Goal: Information Seeking & Learning: Learn about a topic

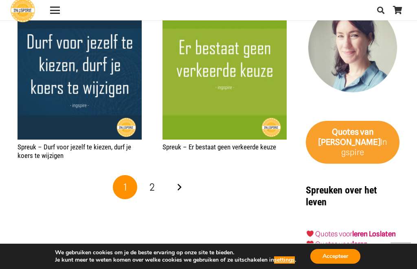
scroll to position [1278, 0]
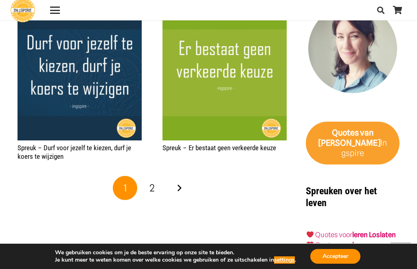
click at [159, 195] on link "2" at bounding box center [152, 188] width 24 height 24
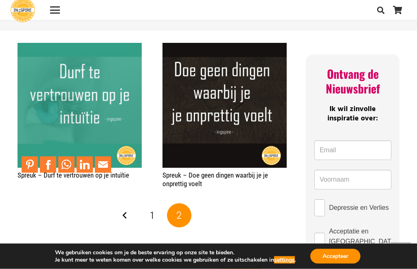
scroll to position [399, 0]
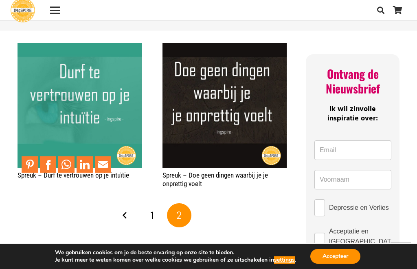
click at [89, 96] on img "Spreuk – Durf te vertrouwen op je intuïtie" at bounding box center [80, 105] width 124 height 124
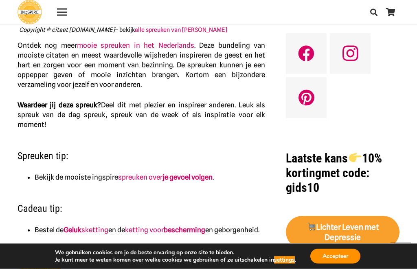
scroll to position [290, 0]
click at [179, 173] on strong "je gevoel volgen" at bounding box center [188, 177] width 50 height 8
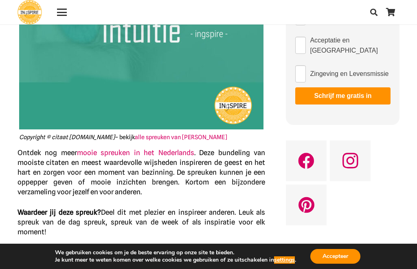
scroll to position [183, 0]
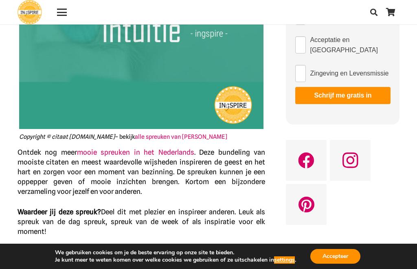
click at [149, 152] on link "mooie spreuken in het Nederlands" at bounding box center [135, 152] width 117 height 8
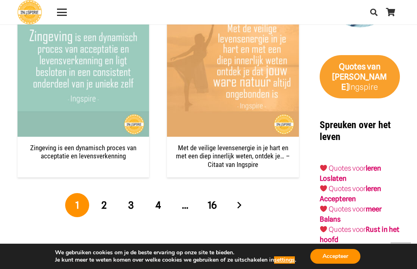
scroll to position [1350, 0]
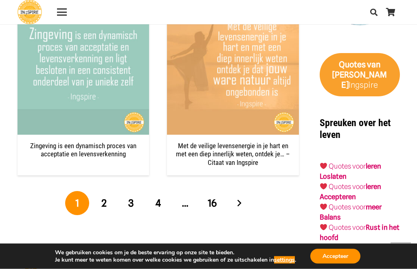
click at [106, 197] on span "2" at bounding box center [103, 203] width 5 height 12
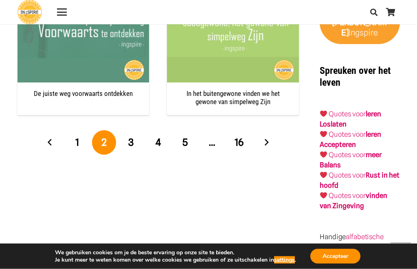
scroll to position [1402, 0]
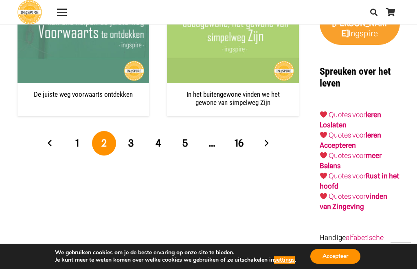
click at [130, 142] on span "3" at bounding box center [130, 143] width 5 height 12
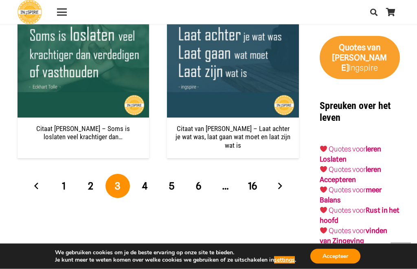
scroll to position [1373, 0]
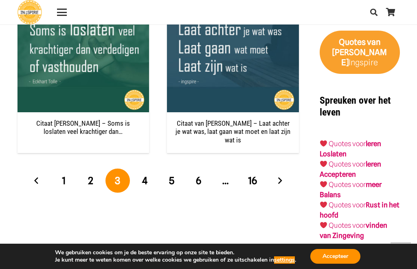
click at [150, 168] on link "4" at bounding box center [144, 180] width 24 height 24
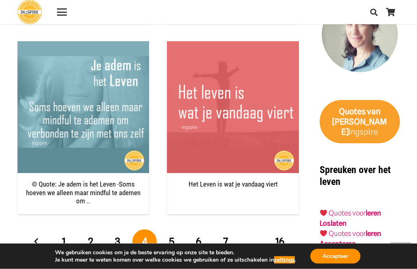
scroll to position [1304, 0]
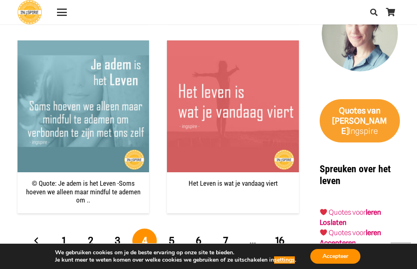
click at [173, 235] on span "5" at bounding box center [171, 240] width 5 height 12
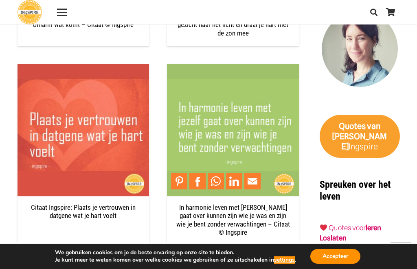
scroll to position [1294, 0]
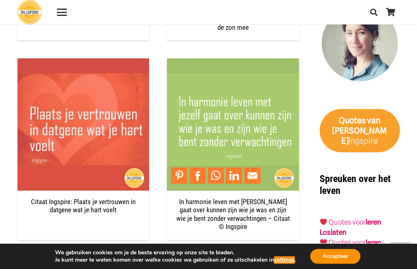
click at [200, 261] on span "6" at bounding box center [198, 267] width 5 height 12
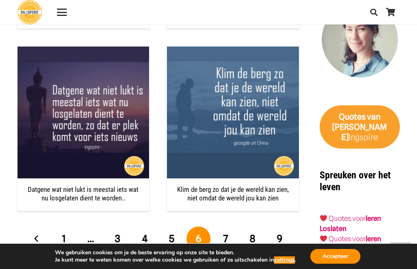
scroll to position [1304, 0]
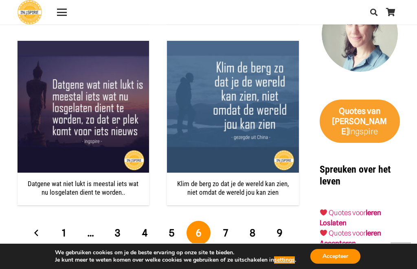
click at [227, 233] on span "7" at bounding box center [225, 233] width 5 height 12
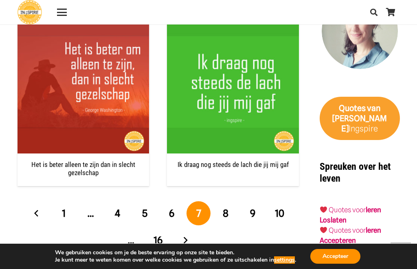
scroll to position [1307, 0]
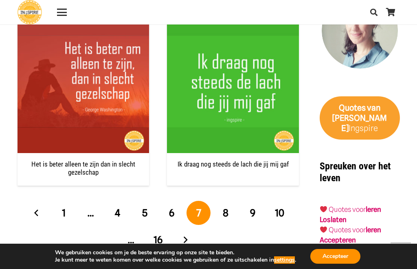
click at [229, 207] on span "8" at bounding box center [226, 213] width 6 height 12
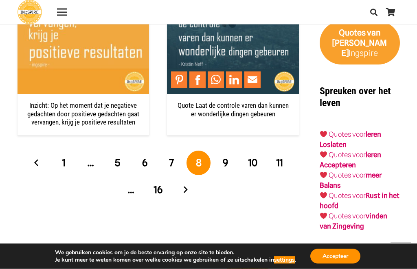
scroll to position [1382, 0]
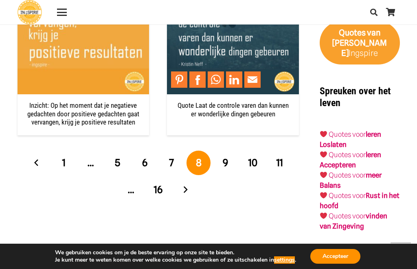
click at [225, 160] on span "9" at bounding box center [225, 163] width 5 height 12
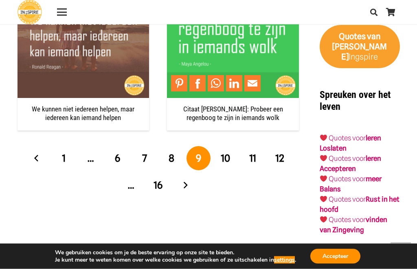
scroll to position [1378, 0]
click at [229, 159] on span "10" at bounding box center [225, 158] width 9 height 12
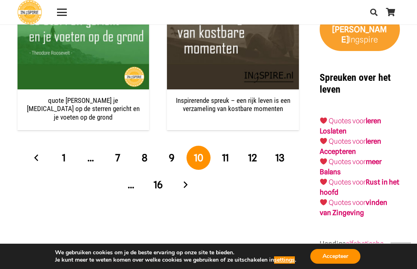
scroll to position [1397, 0]
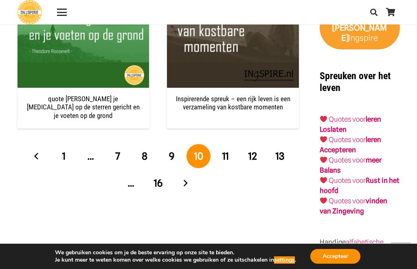
click at [237, 144] on link "11" at bounding box center [226, 156] width 24 height 24
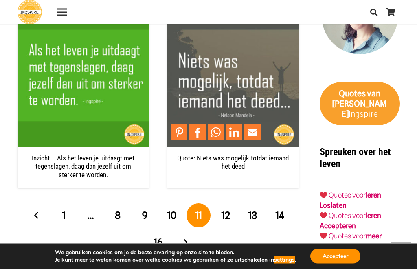
scroll to position [1321, 0]
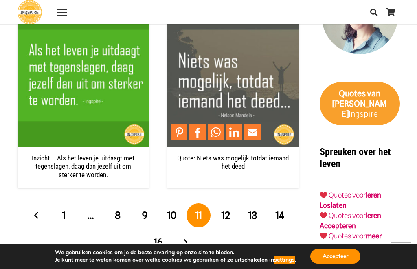
click at [231, 212] on link "12" at bounding box center [226, 215] width 24 height 24
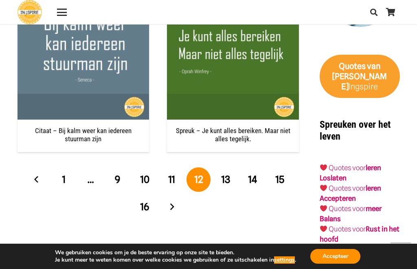
scroll to position [1348, 0]
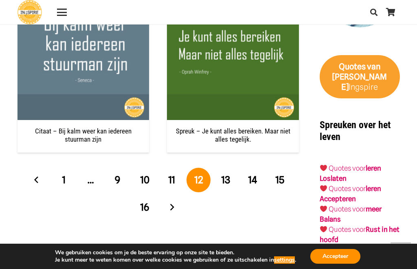
click at [230, 179] on span "13" at bounding box center [225, 180] width 9 height 12
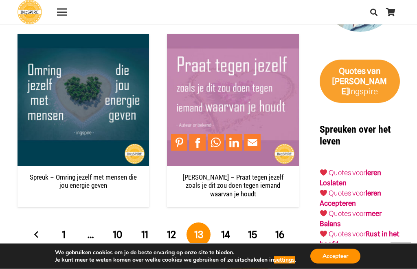
scroll to position [1345, 0]
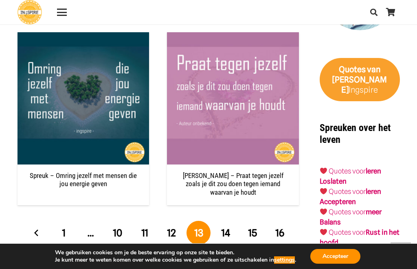
click at [229, 227] on span "14" at bounding box center [225, 233] width 9 height 12
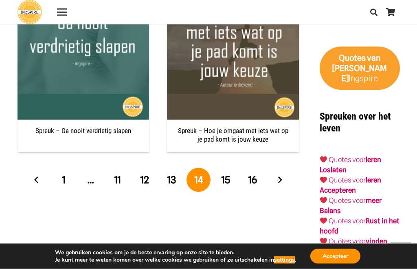
scroll to position [1357, 0]
click at [229, 182] on span "15" at bounding box center [225, 180] width 9 height 12
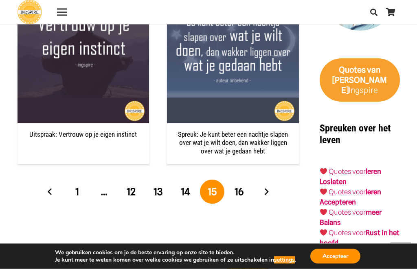
scroll to position [1345, 0]
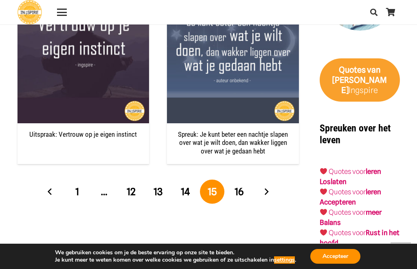
click at [243, 188] on span "16" at bounding box center [239, 191] width 9 height 12
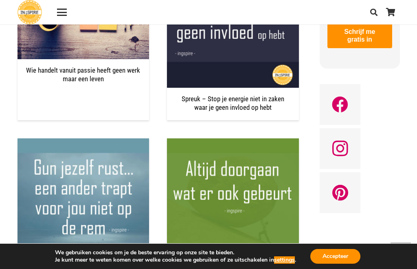
scroll to position [636, 0]
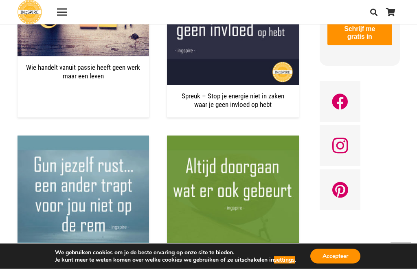
click at [386, 190] on div "Facebook Instagram Pinterest" at bounding box center [360, 146] width 84 height 132
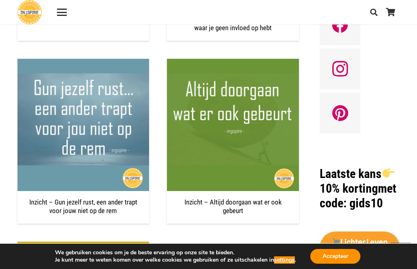
scroll to position [714, 0]
